Goal: Navigation & Orientation: Find specific page/section

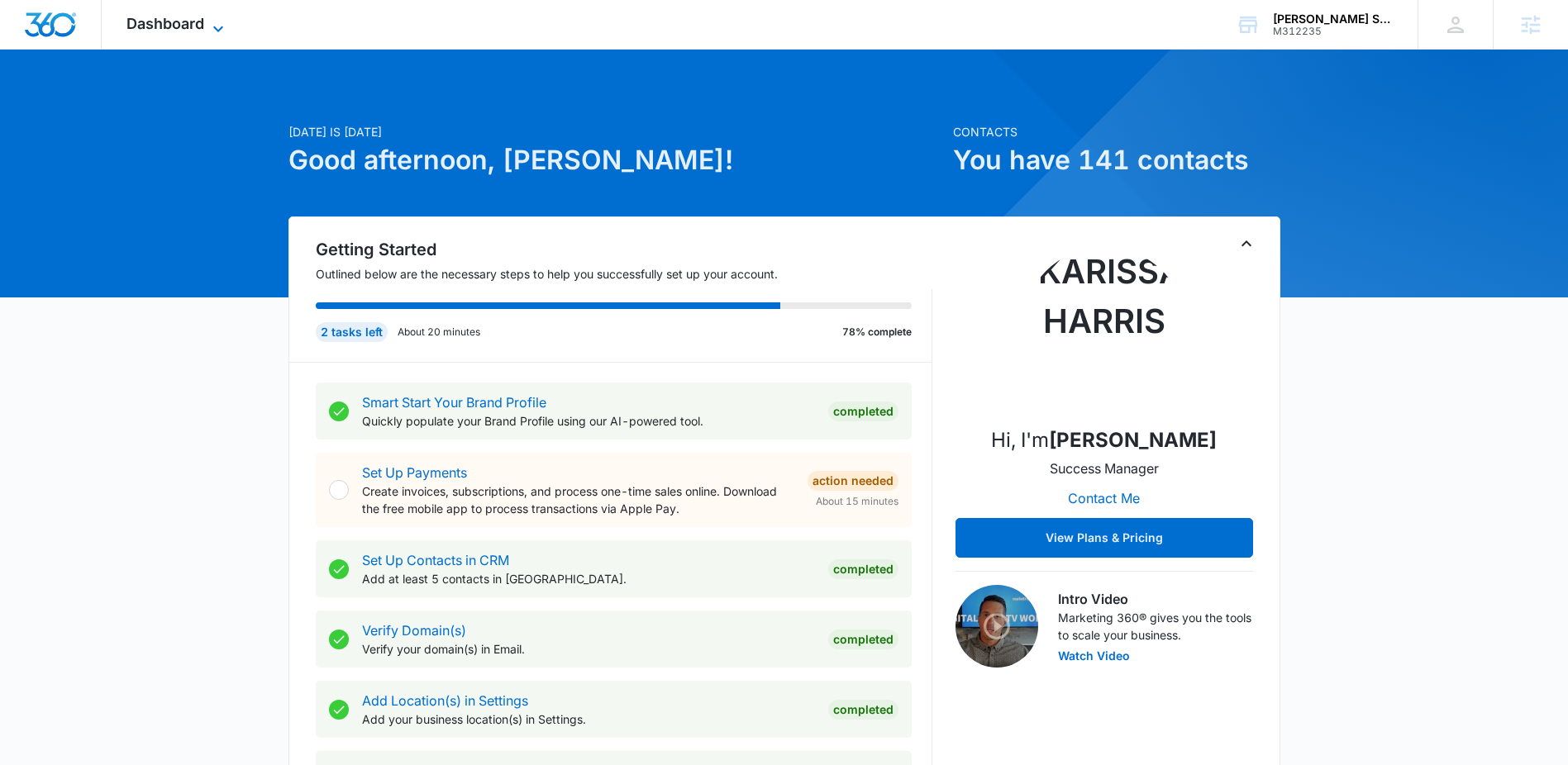
click at [211, 23] on icon at bounding box center [218, 29] width 19 height 19
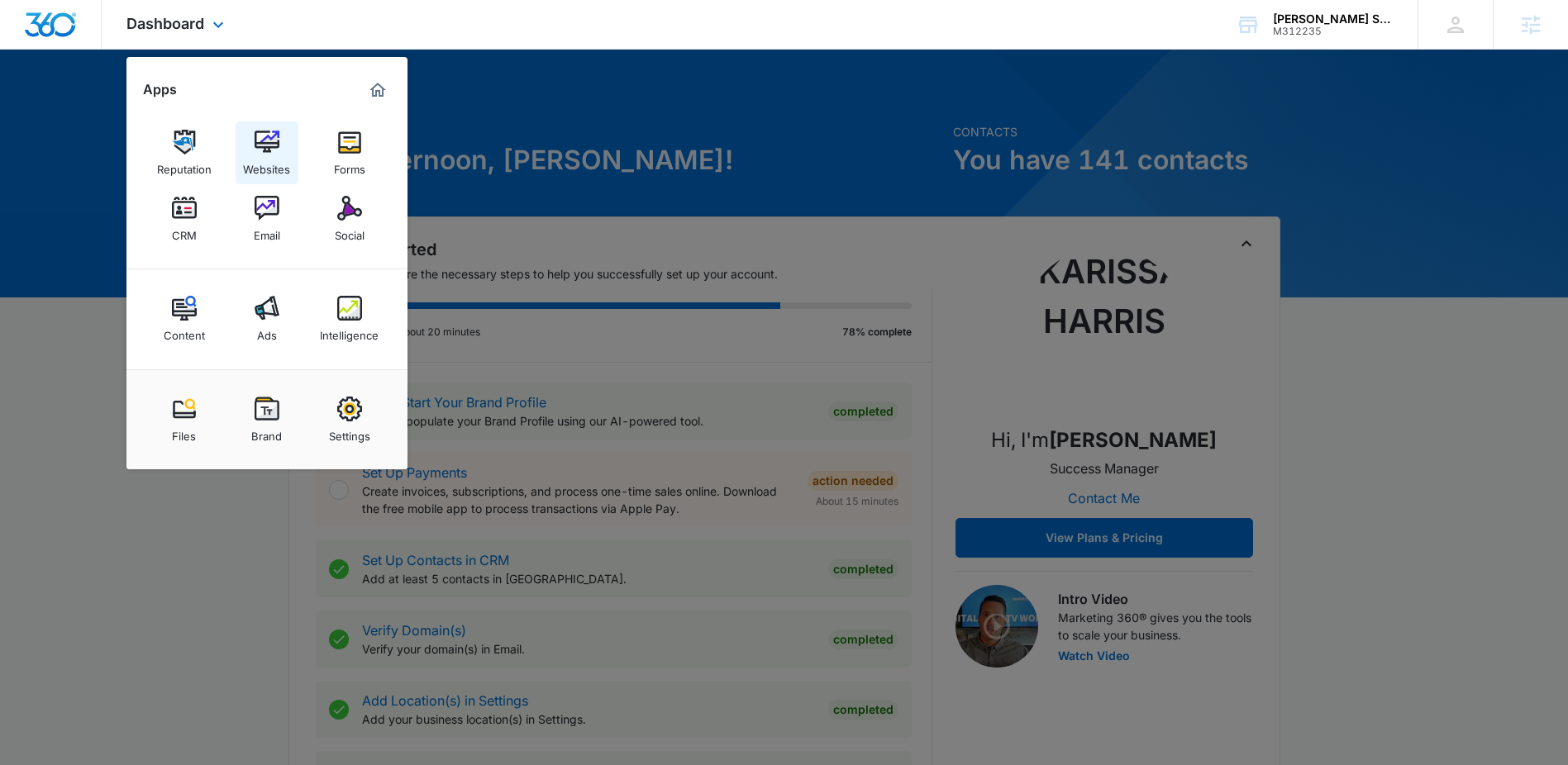
click at [269, 141] on img at bounding box center [267, 142] width 25 height 25
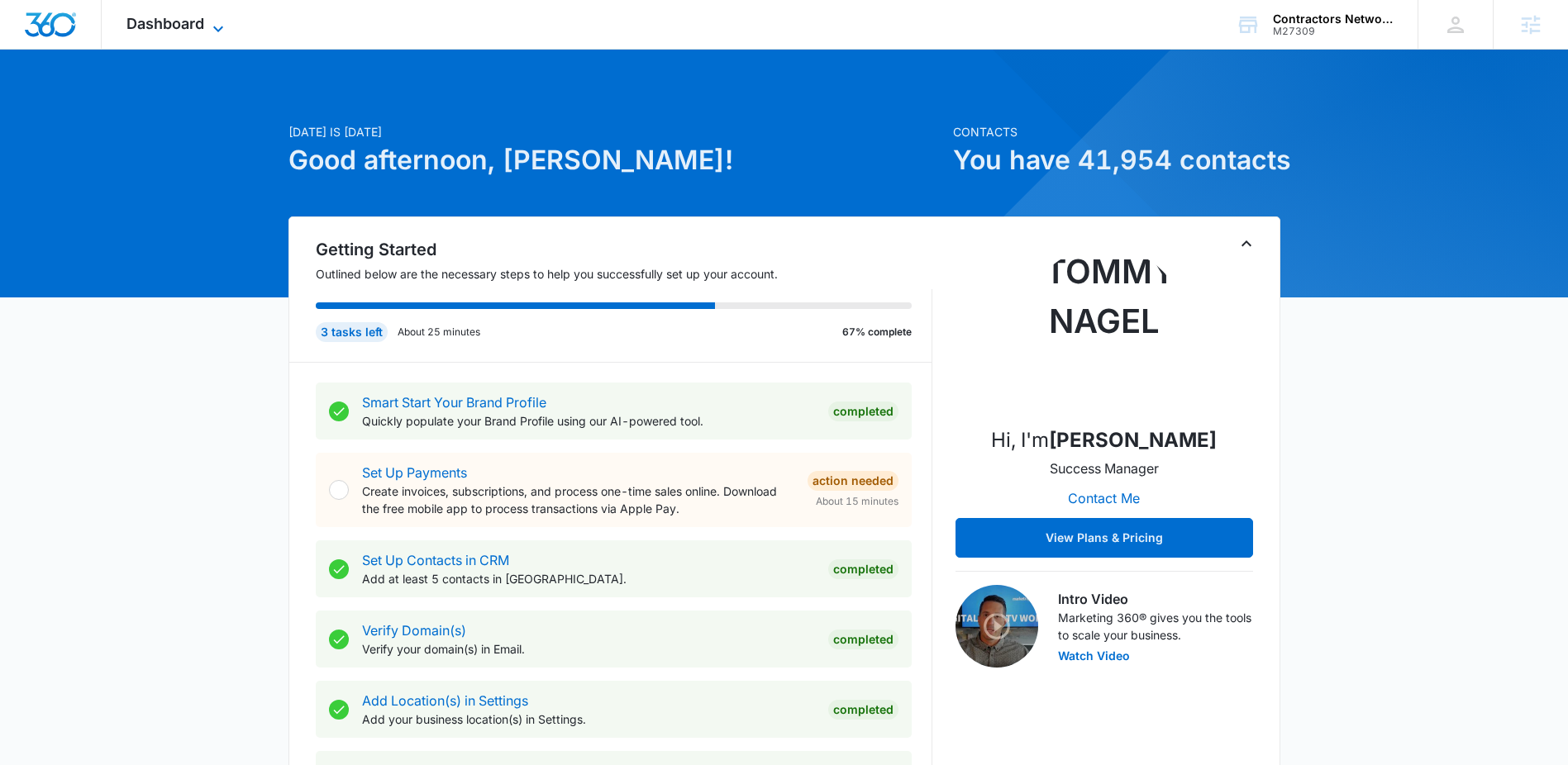
click at [216, 29] on icon at bounding box center [218, 29] width 19 height 19
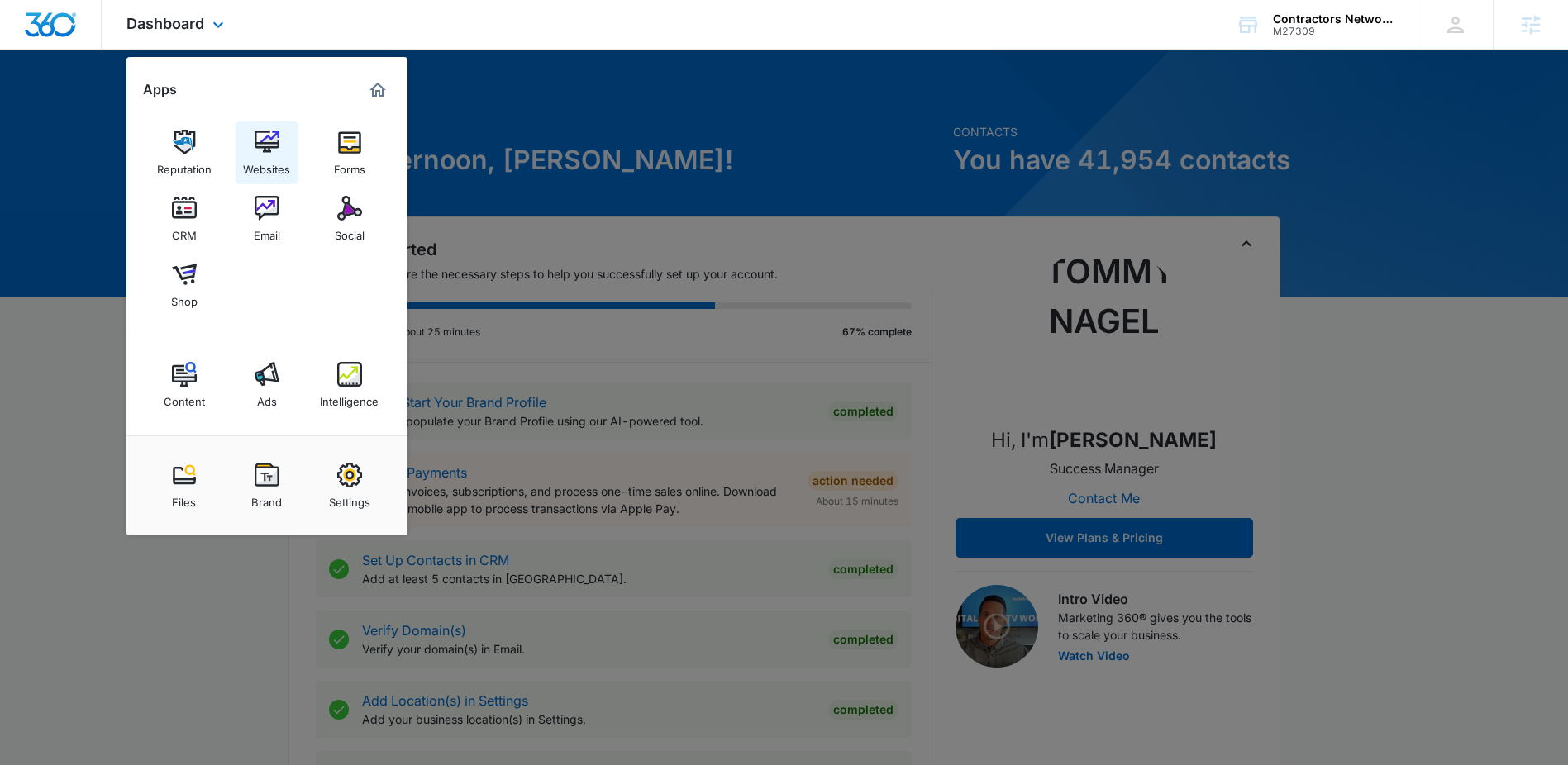
click at [252, 157] on div "Websites" at bounding box center [266, 165] width 47 height 21
